Goal: Navigation & Orientation: Find specific page/section

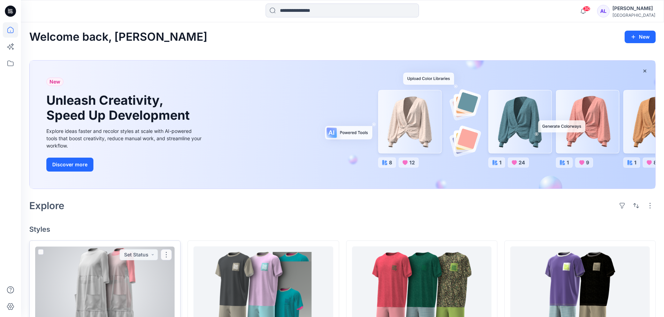
scroll to position [174, 0]
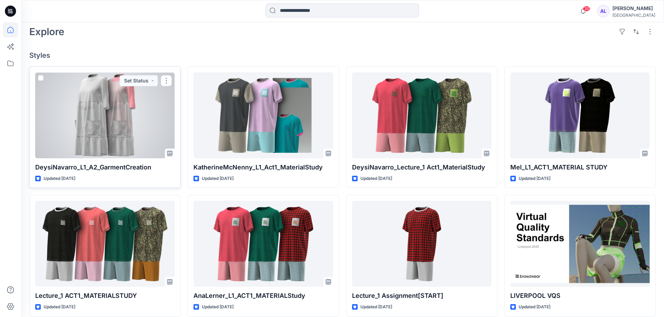
click at [118, 109] on div at bounding box center [104, 115] width 139 height 86
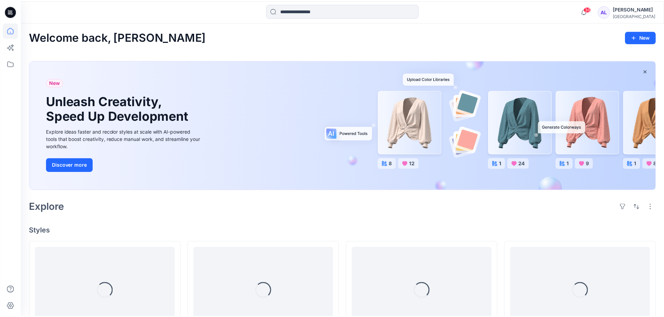
scroll to position [174, 0]
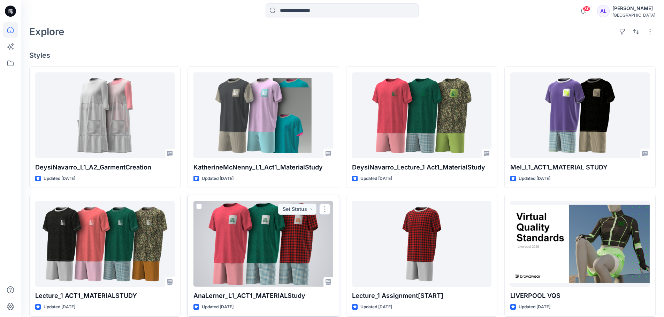
click at [309, 248] on div at bounding box center [262, 244] width 139 height 86
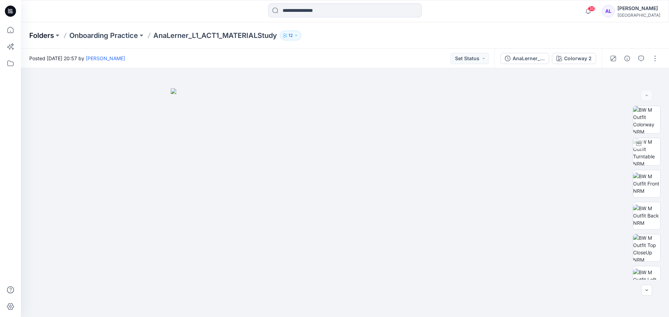
click at [38, 35] on p "Folders" at bounding box center [41, 36] width 25 height 10
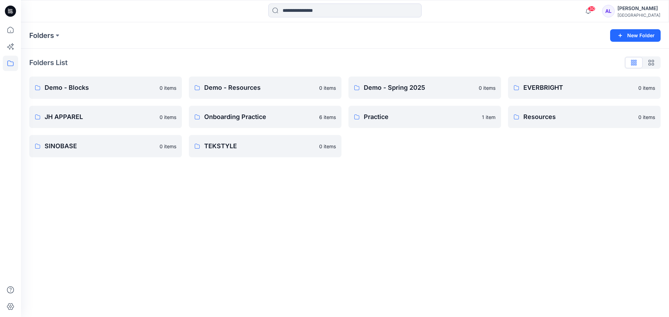
click at [7, 11] on icon at bounding box center [10, 11] width 11 height 11
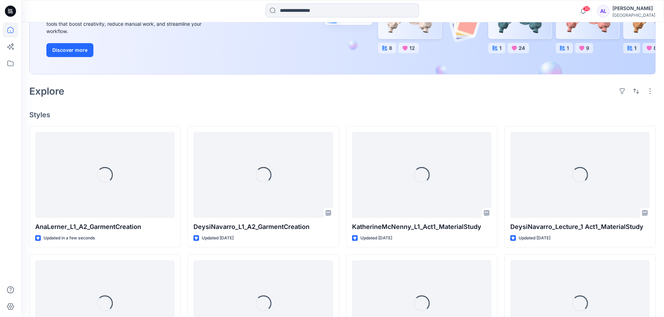
scroll to position [139, 0]
